Goal: Task Accomplishment & Management: Complete application form

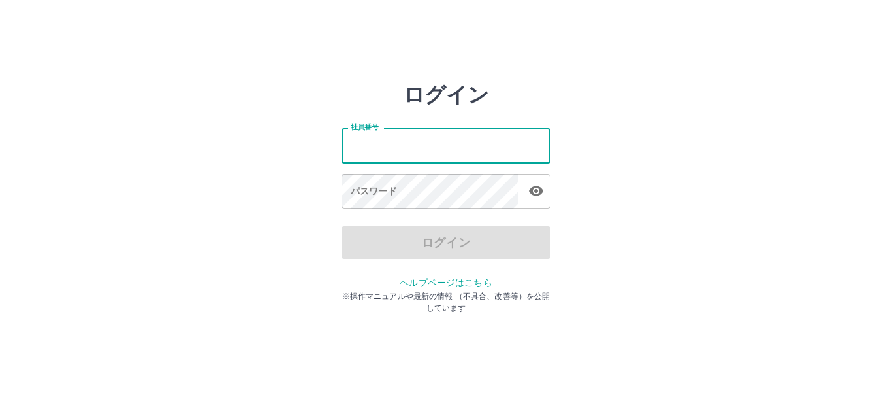
drag, startPoint x: 0, startPoint y: 0, endPoint x: 357, endPoint y: 144, distance: 385.4
click at [357, 144] on input "社員番号" at bounding box center [446, 145] width 209 height 35
type input "*******"
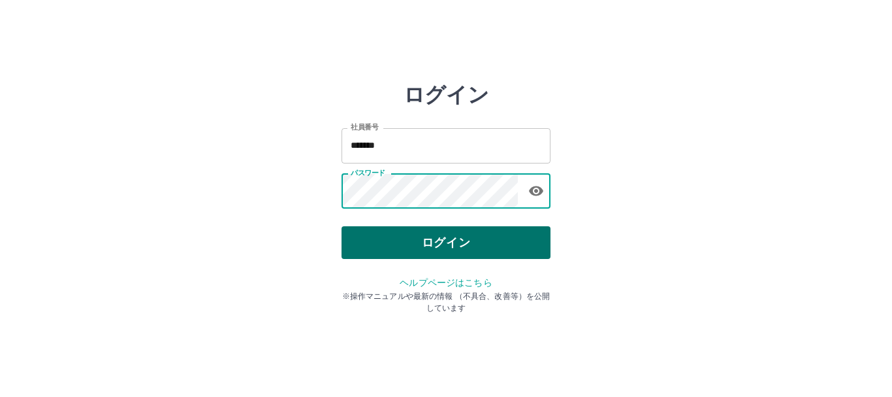
click at [425, 242] on button "ログイン" at bounding box center [446, 242] width 209 height 33
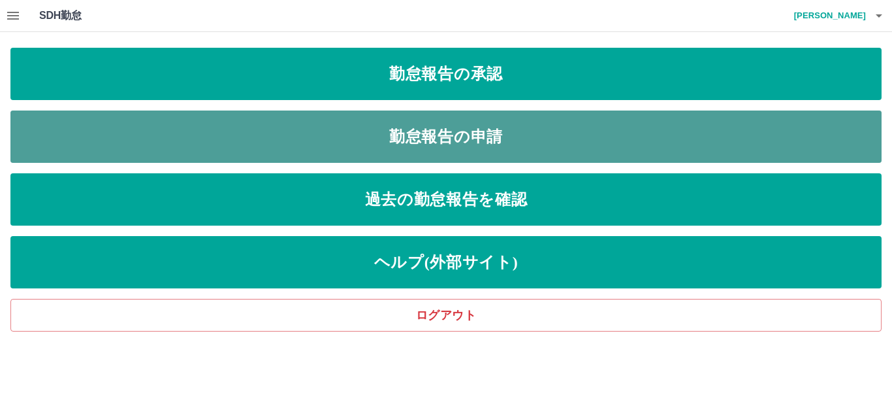
click at [222, 127] on link "勤怠報告の申請" at bounding box center [445, 136] width 871 height 52
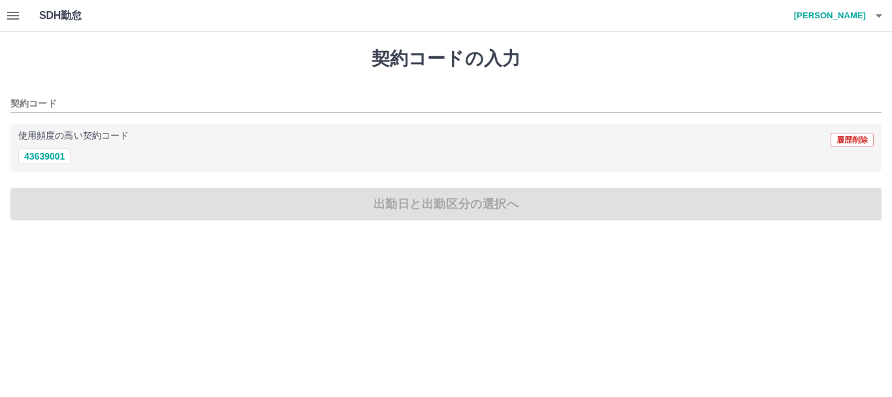
drag, startPoint x: 47, startPoint y: 160, endPoint x: 46, endPoint y: 167, distance: 6.6
click at [46, 161] on button "43639001" at bounding box center [44, 156] width 52 height 16
type input "********"
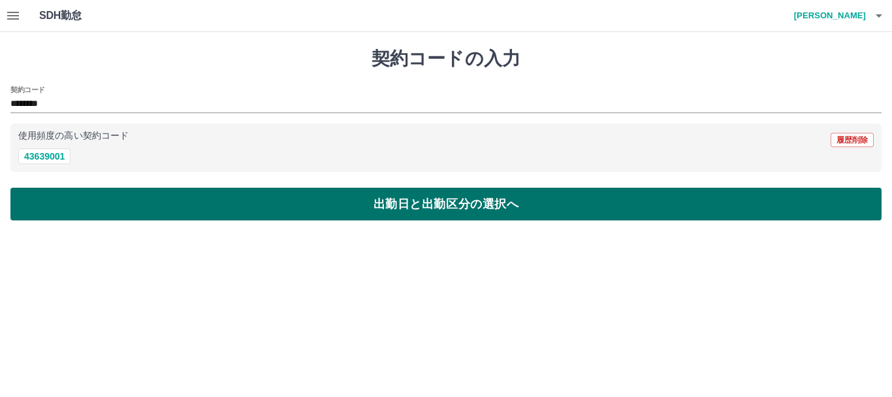
click at [53, 199] on button "出勤日と出勤区分の選択へ" at bounding box center [445, 203] width 871 height 33
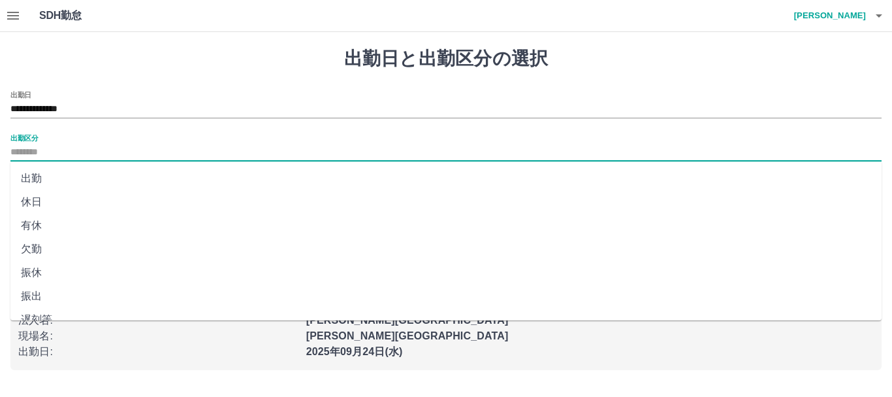
click at [85, 152] on input "出勤区分" at bounding box center [445, 152] width 871 height 16
click at [81, 178] on li "出勤" at bounding box center [445, 179] width 871 height 24
type input "**"
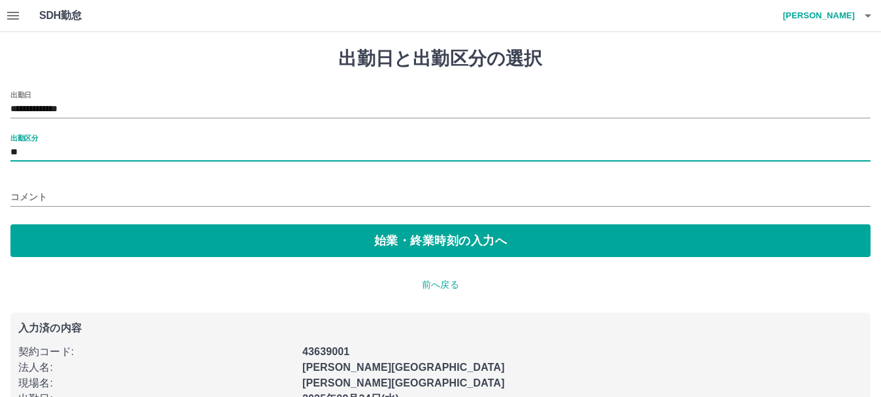
click at [80, 195] on input "コメント" at bounding box center [440, 196] width 860 height 19
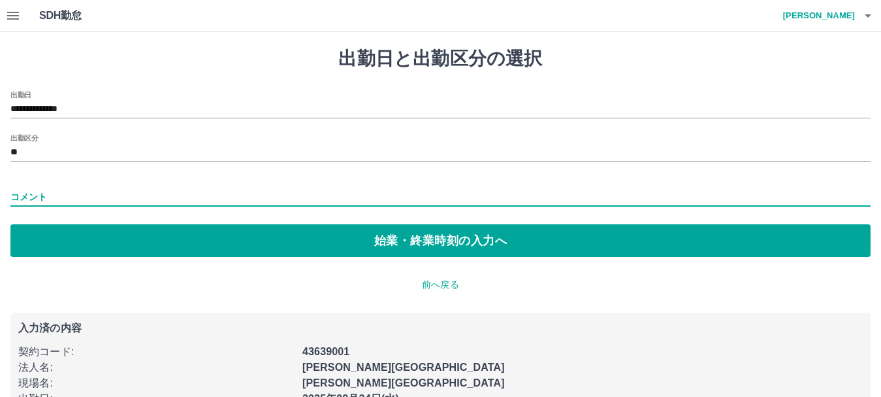
click at [141, 180] on div "コメント" at bounding box center [440, 192] width 860 height 31
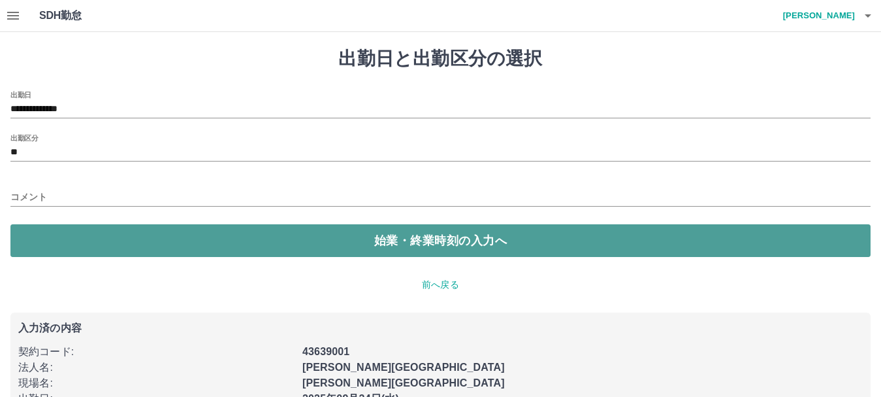
click at [240, 241] on button "始業・終業時刻の入力へ" at bounding box center [440, 240] width 860 height 33
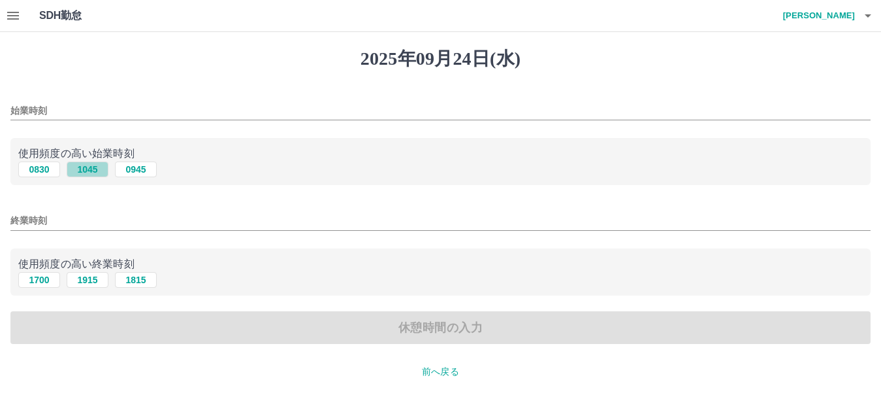
click at [99, 174] on button "1045" at bounding box center [88, 169] width 42 height 16
type input "****"
click at [89, 286] on button "1915" at bounding box center [88, 280] width 42 height 16
type input "****"
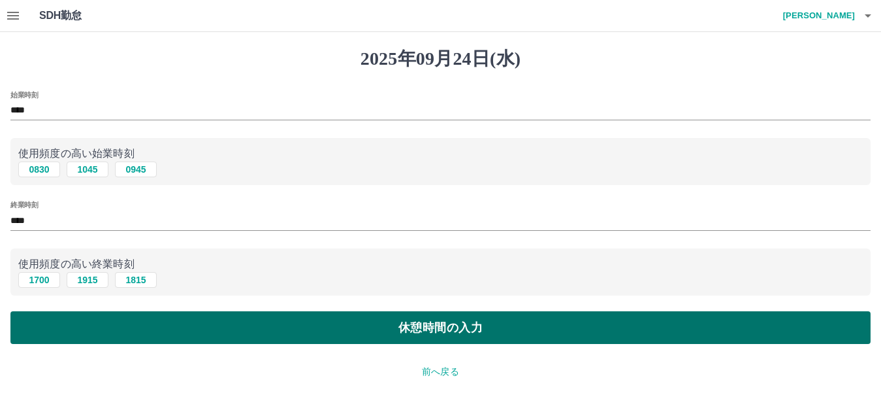
click at [89, 312] on button "休憩時間の入力" at bounding box center [440, 327] width 860 height 33
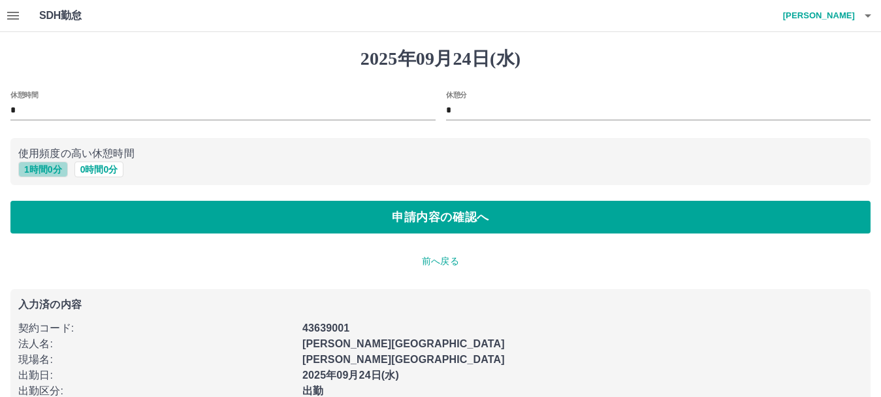
click at [45, 174] on button "1 時間 0 分" at bounding box center [43, 169] width 50 height 16
type input "*"
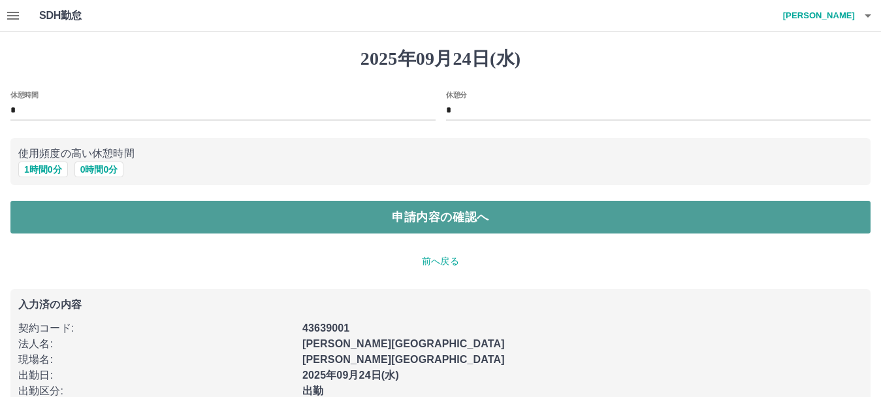
click at [54, 217] on button "申請内容の確認へ" at bounding box center [440, 217] width 860 height 33
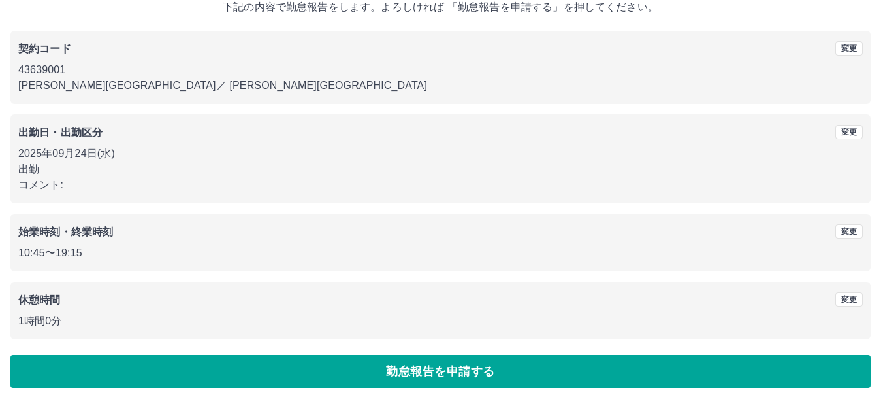
scroll to position [93, 0]
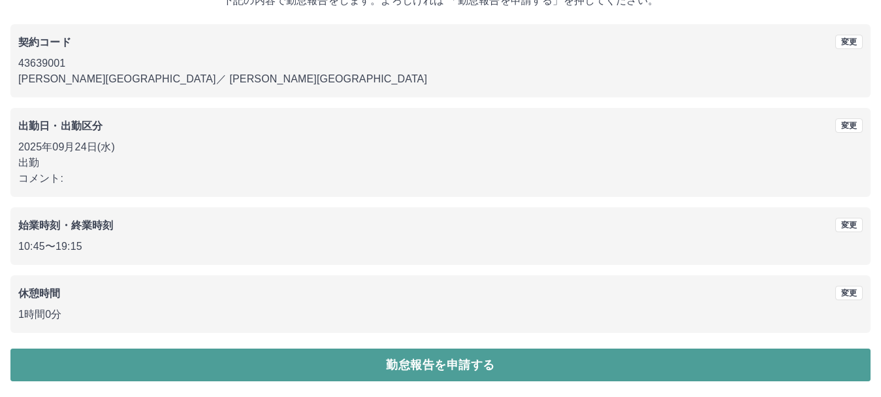
click at [194, 357] on button "勤怠報告を申請する" at bounding box center [440, 364] width 860 height 33
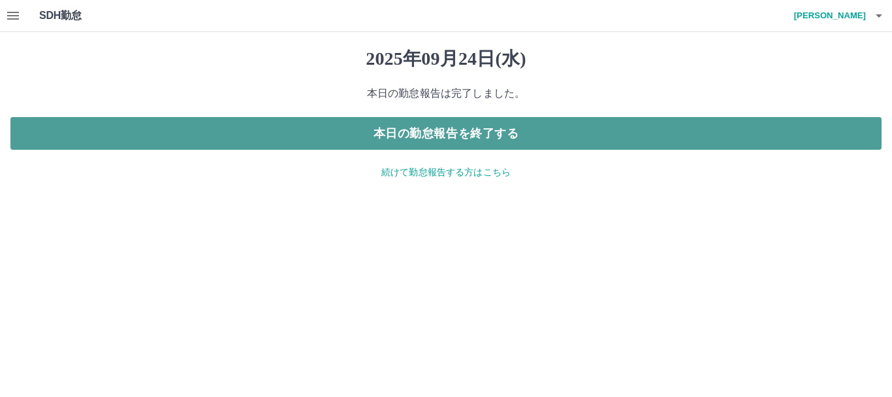
click at [365, 133] on button "本日の勤怠報告を終了する" at bounding box center [445, 133] width 871 height 33
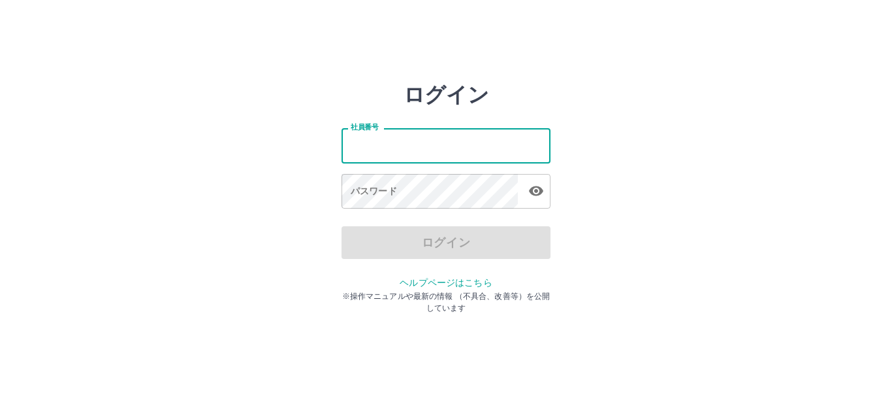
click at [384, 145] on input "社員番号" at bounding box center [446, 145] width 209 height 35
type input "*******"
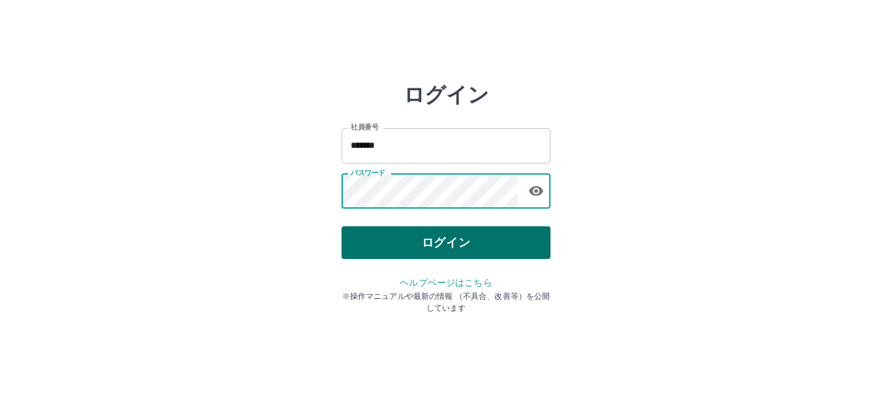
click at [472, 253] on button "ログイン" at bounding box center [446, 242] width 209 height 33
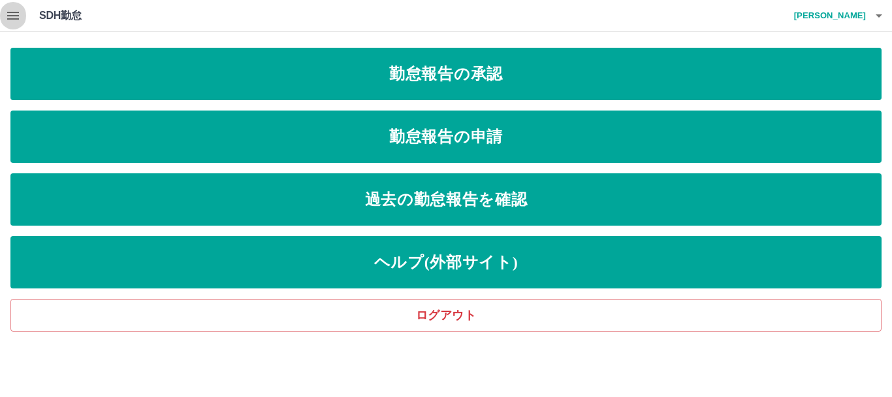
click at [2, 13] on button "button" at bounding box center [13, 15] width 26 height 31
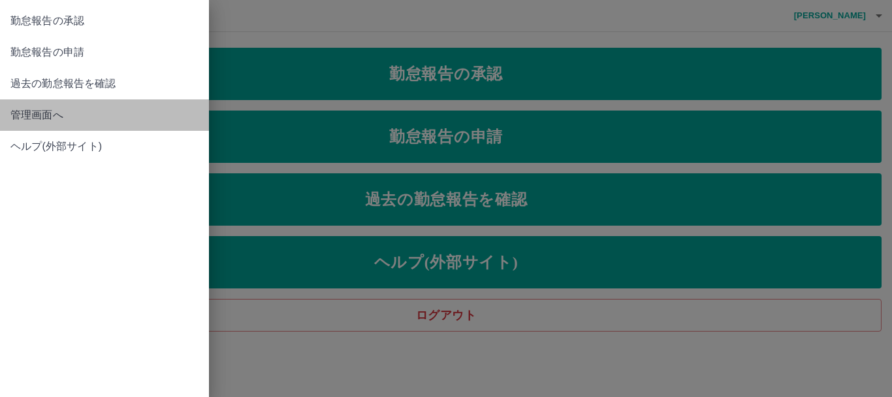
click at [46, 114] on span "管理画面へ" at bounding box center [104, 115] width 188 height 16
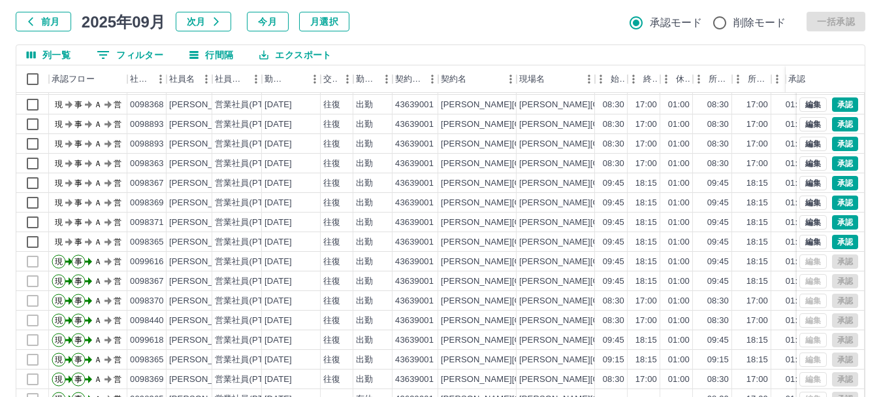
scroll to position [155, 0]
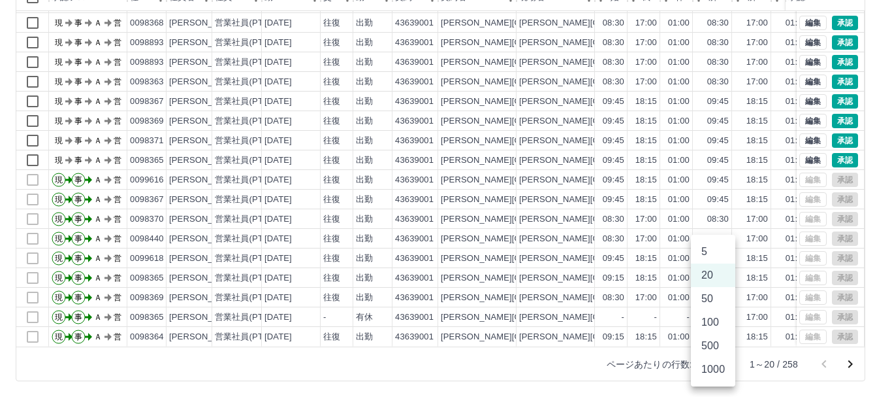
click at [722, 359] on body "SDH勤怠 鍋嶋　千尋 勤務実績承認 前月 2025年09月 次月 今月 月選択 承認モード 削除モード 一括承認 列一覧 0 フィルター 行間隔 エクスポー…" at bounding box center [446, 121] width 892 height 552
click at [714, 326] on li "100" at bounding box center [713, 322] width 44 height 24
type input "***"
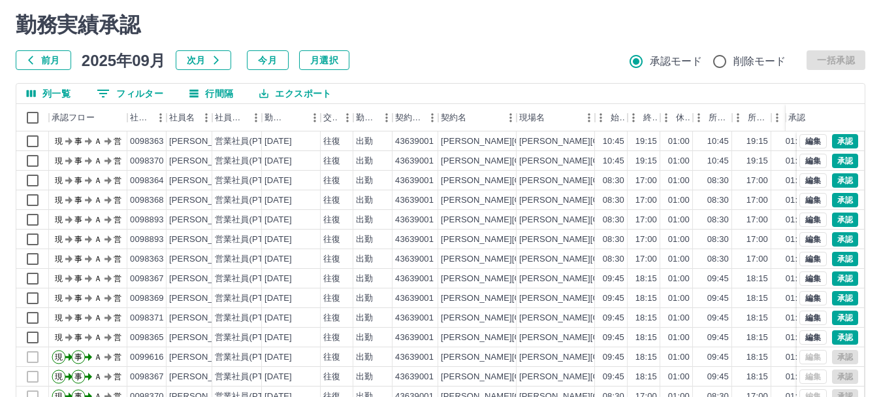
scroll to position [25, 0]
